Goal: Task Accomplishment & Management: Manage account settings

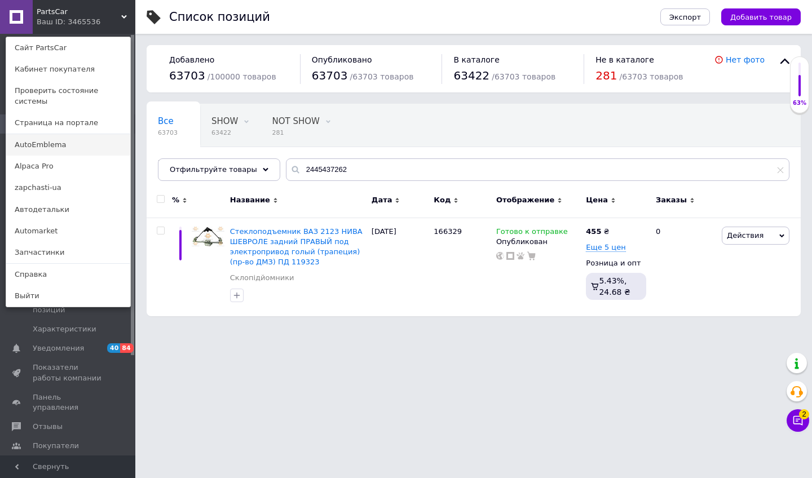
click at [73, 134] on link "AutoEmblema" at bounding box center [68, 144] width 124 height 21
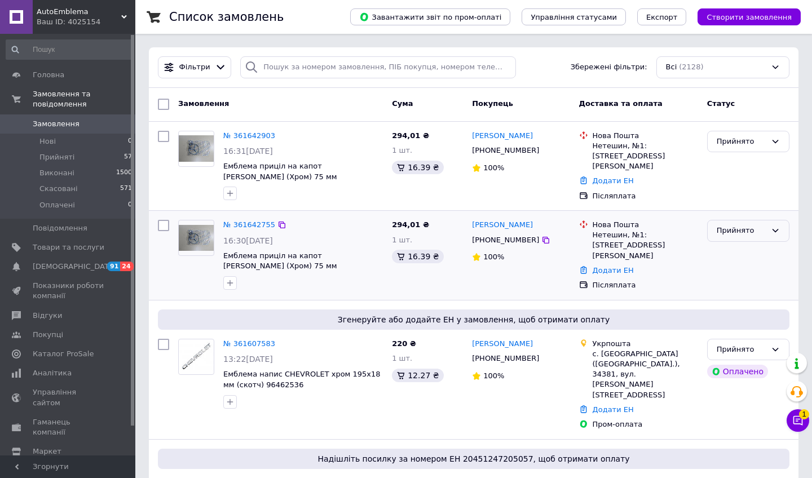
click at [725, 232] on div "Прийнято" at bounding box center [741, 231] width 50 height 12
click at [732, 274] on li "Скасовано" at bounding box center [747, 274] width 81 height 21
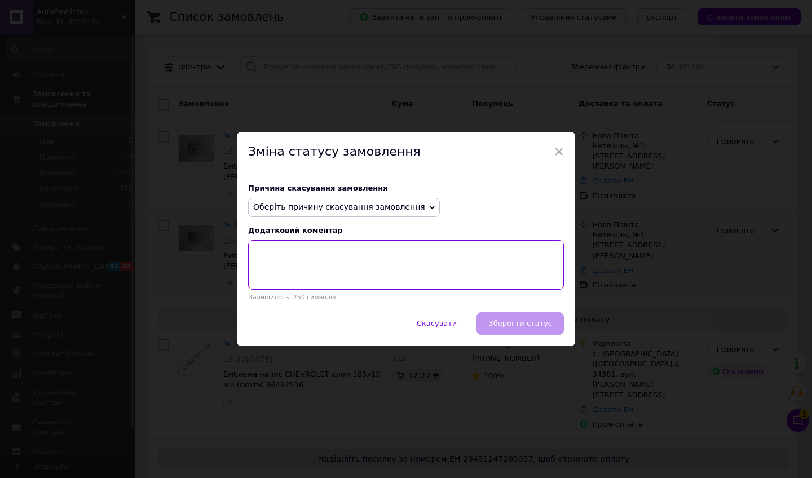
click at [347, 251] on textarea at bounding box center [406, 265] width 316 height 50
paste textarea "361642903"
type textarea "361642903"
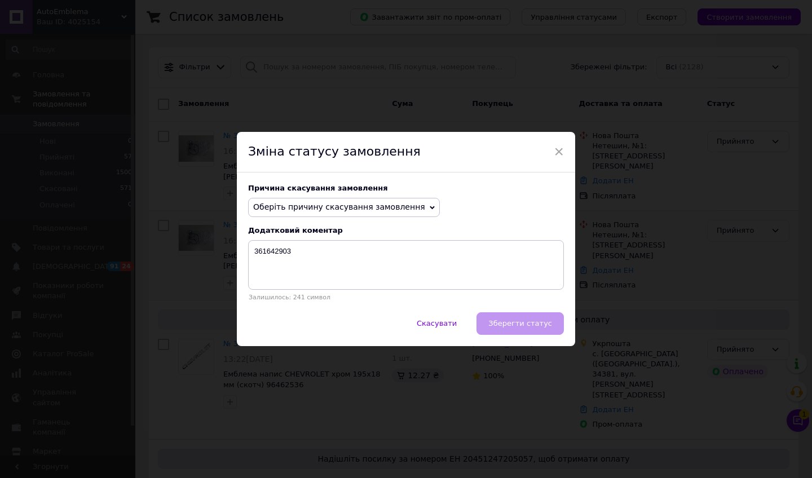
click at [375, 211] on span "Оберіть причину скасування замовлення" at bounding box center [339, 206] width 172 height 9
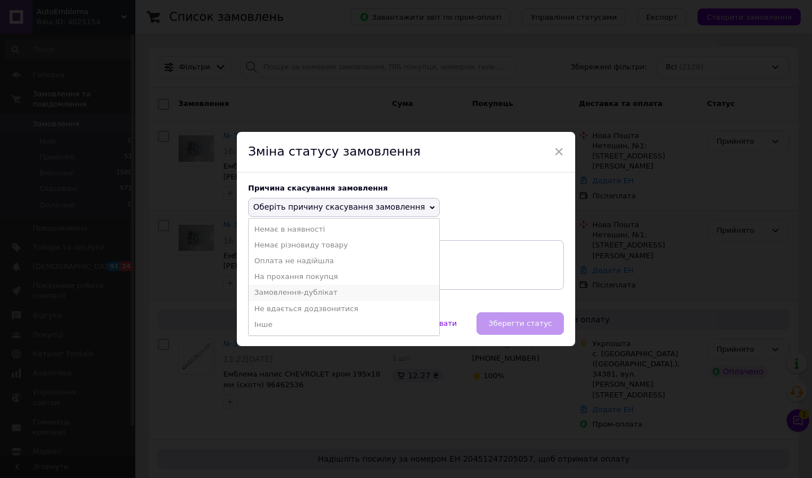
click at [326, 290] on li "Замовлення-дублікат" at bounding box center [344, 293] width 191 height 16
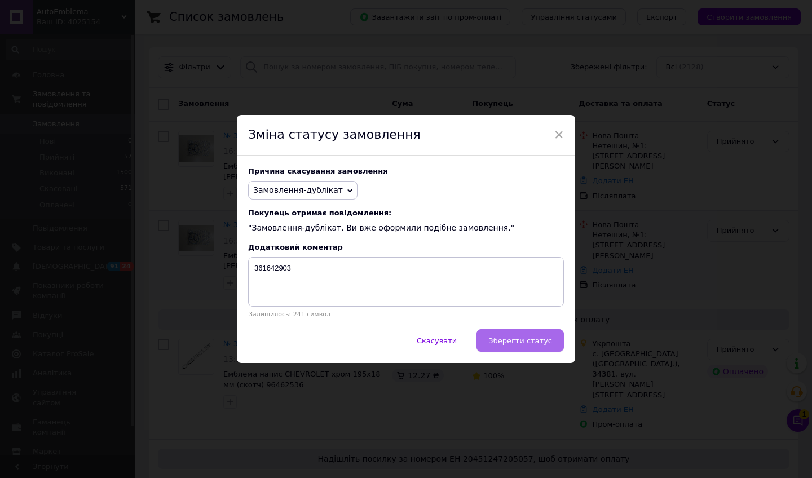
click at [498, 340] on span "Зберегти статус" at bounding box center [520, 341] width 64 height 8
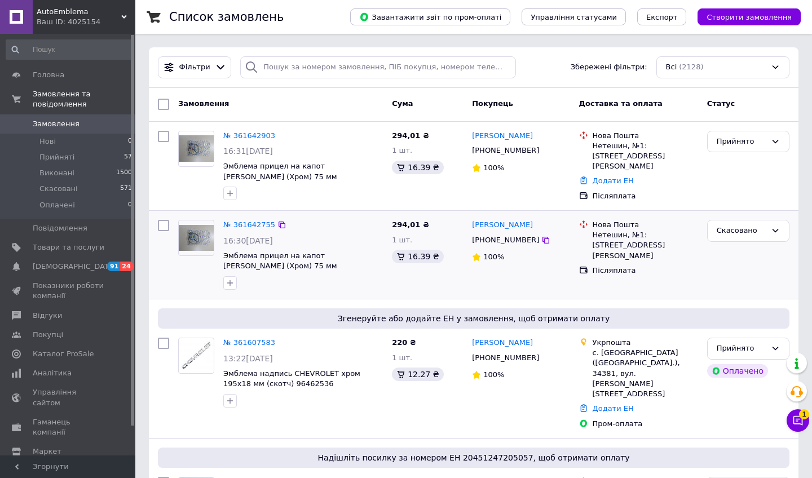
click at [85, 22] on div "Ваш ID: 4025154" at bounding box center [86, 22] width 99 height 10
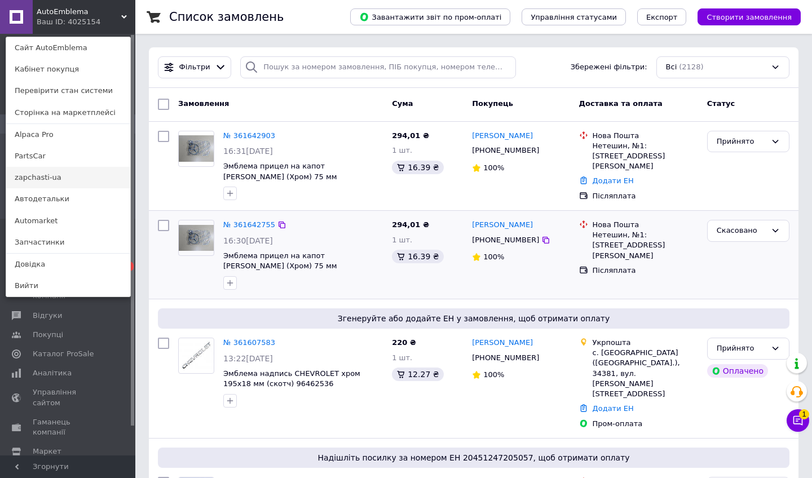
click at [63, 176] on link "zapchasti-ua" at bounding box center [68, 177] width 124 height 21
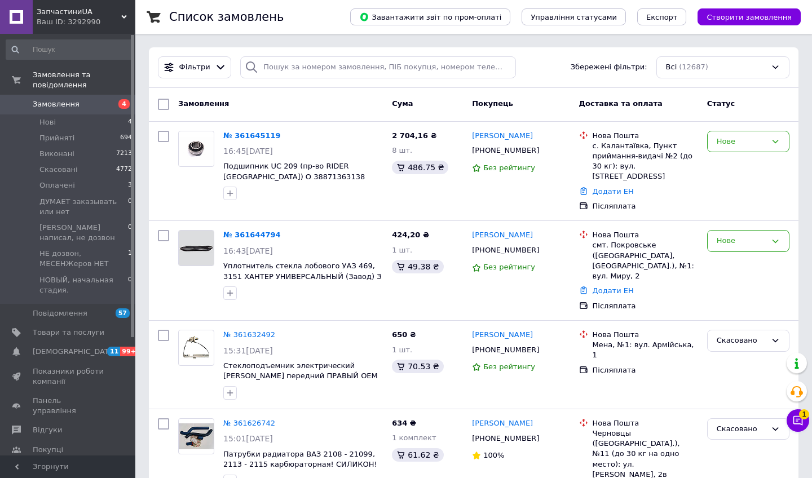
click at [94, 20] on div "Ваш ID: 3292990" at bounding box center [86, 22] width 99 height 10
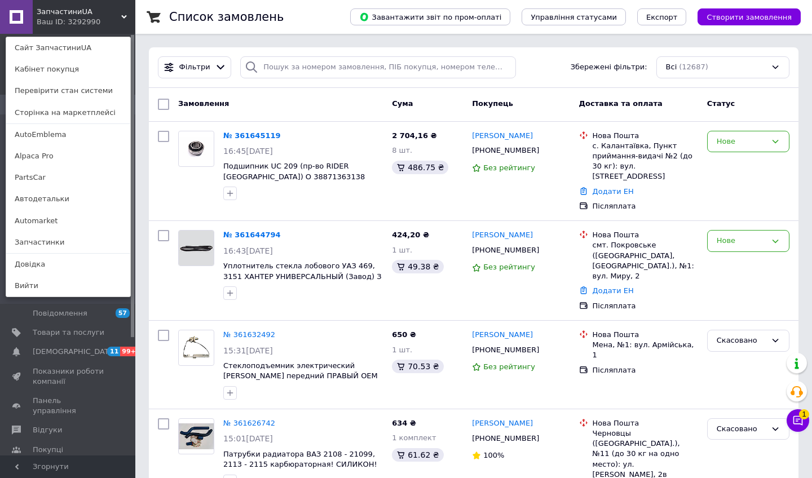
click at [84, 20] on div "Ваш ID: 3292990" at bounding box center [60, 22] width 47 height 10
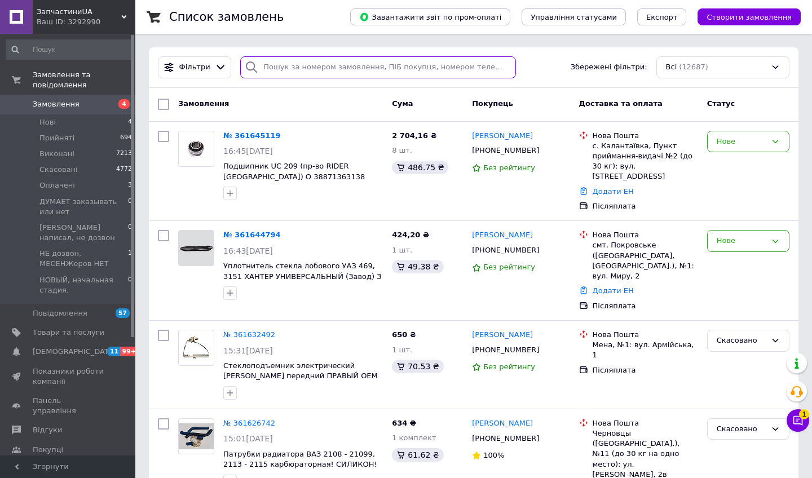
click at [308, 73] on input "search" at bounding box center [378, 67] width 276 height 22
paste input "361632492"
type input "361632492"
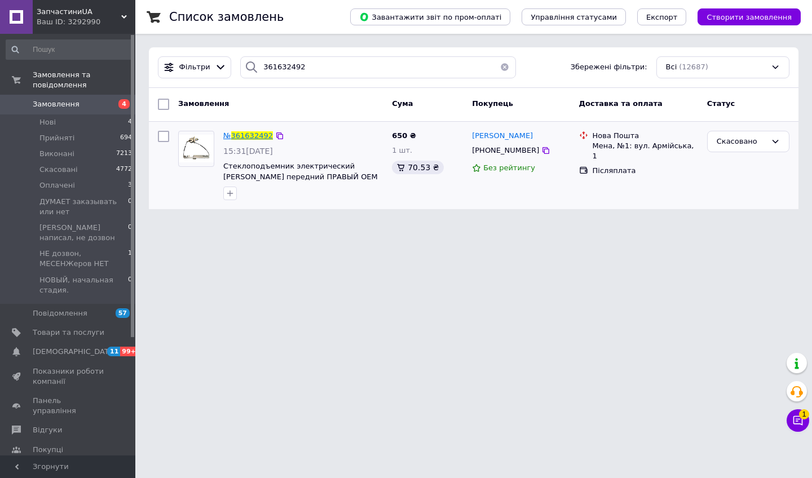
click at [246, 135] on span "361632492" at bounding box center [252, 135] width 42 height 8
click at [101, 19] on div "Ваш ID: 3292990" at bounding box center [86, 22] width 99 height 10
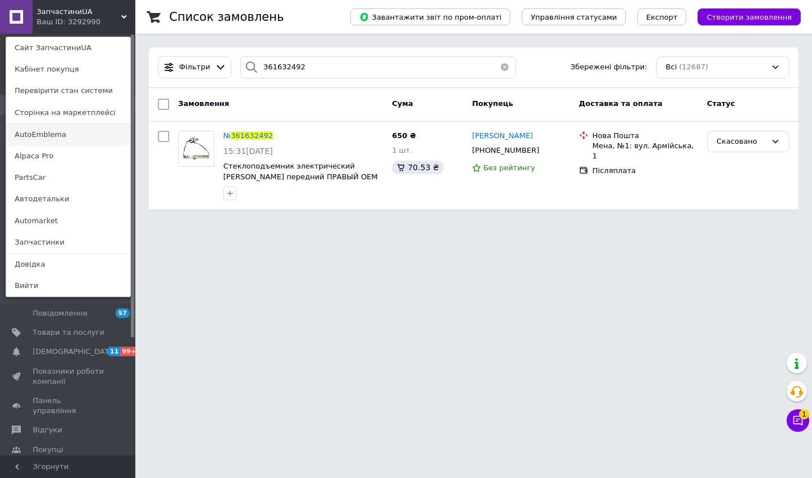
click at [69, 137] on link "AutoEmblema" at bounding box center [68, 134] width 124 height 21
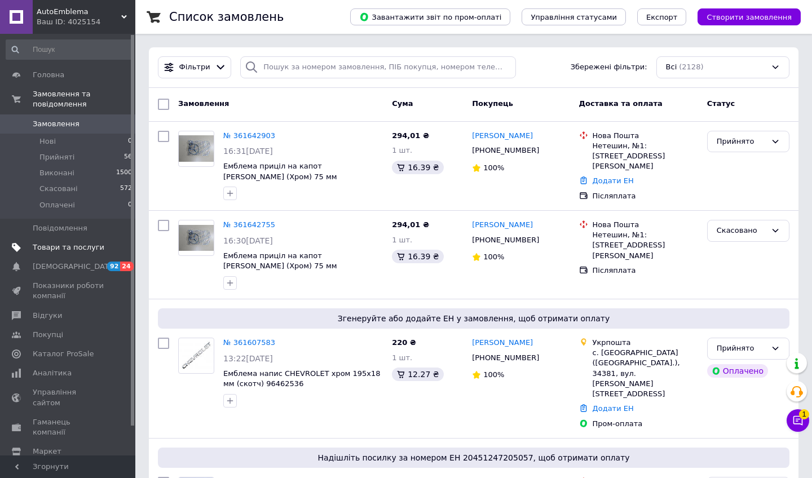
click at [63, 246] on span "Товари та послуги" at bounding box center [69, 247] width 72 height 10
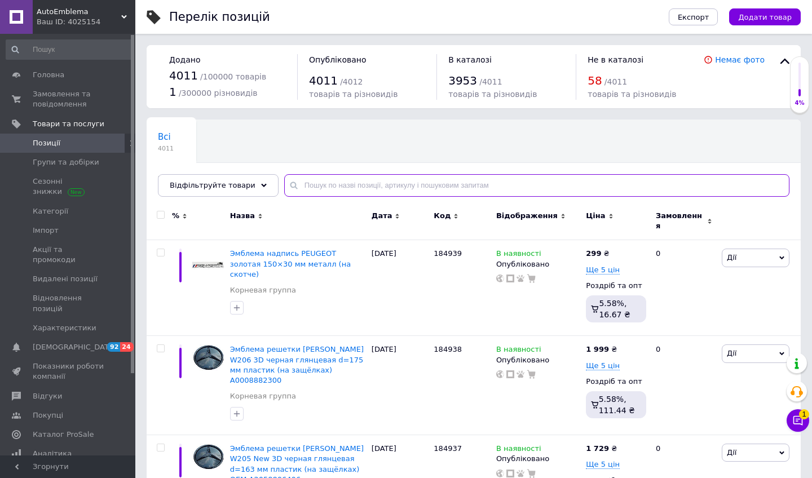
click at [319, 184] on input "text" at bounding box center [536, 185] width 505 height 23
paste input "2745901508"
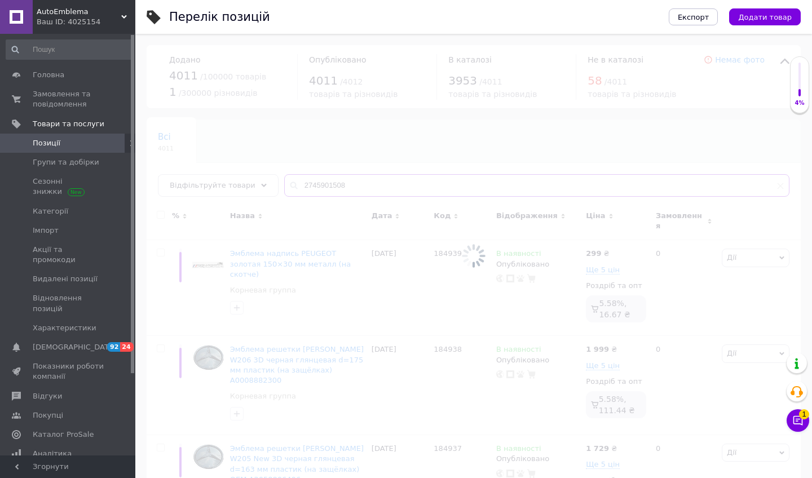
type input "2745901508"
